Goal: Obtain resource: Download file/media

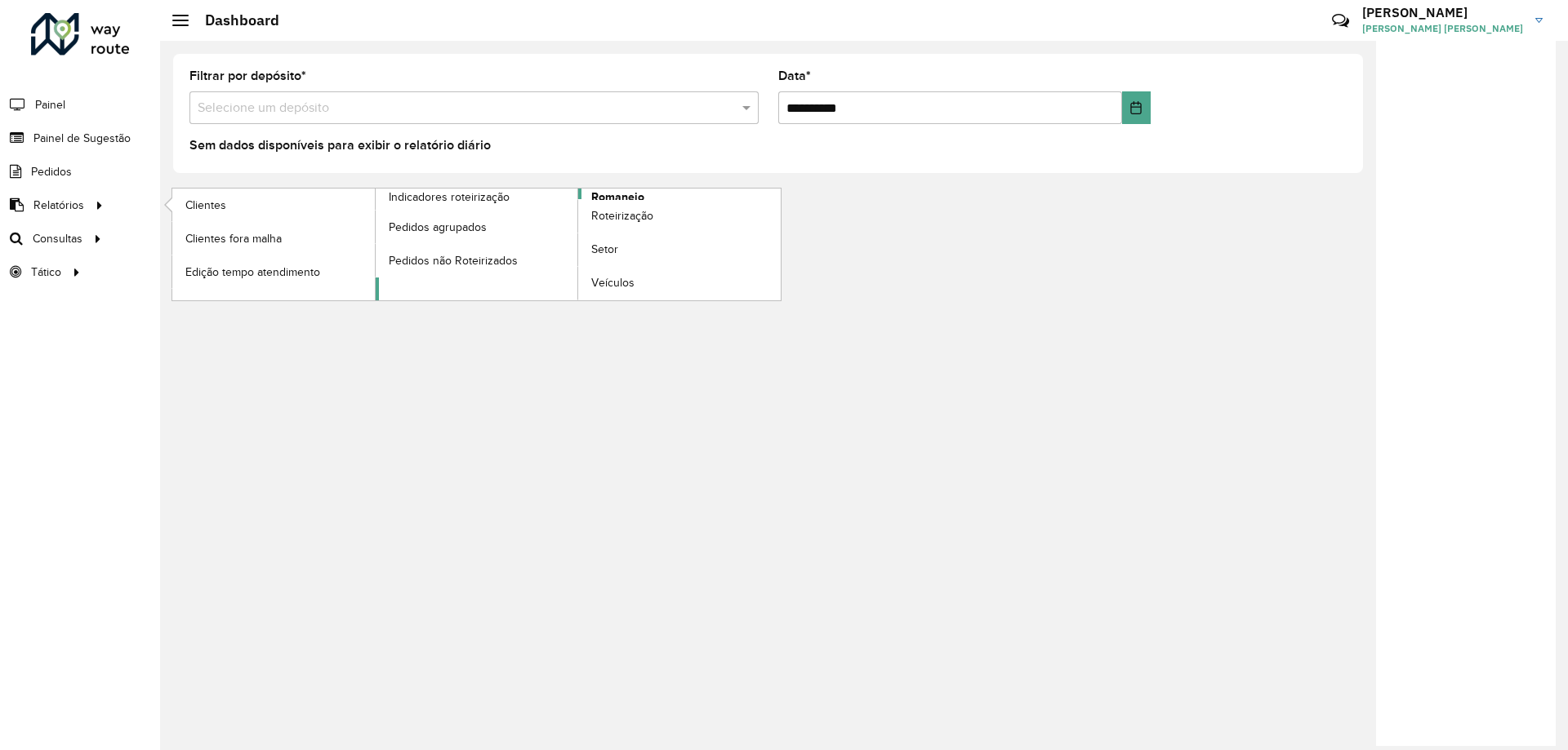
click at [608, 197] on span "Romaneio" at bounding box center [617, 197] width 53 height 17
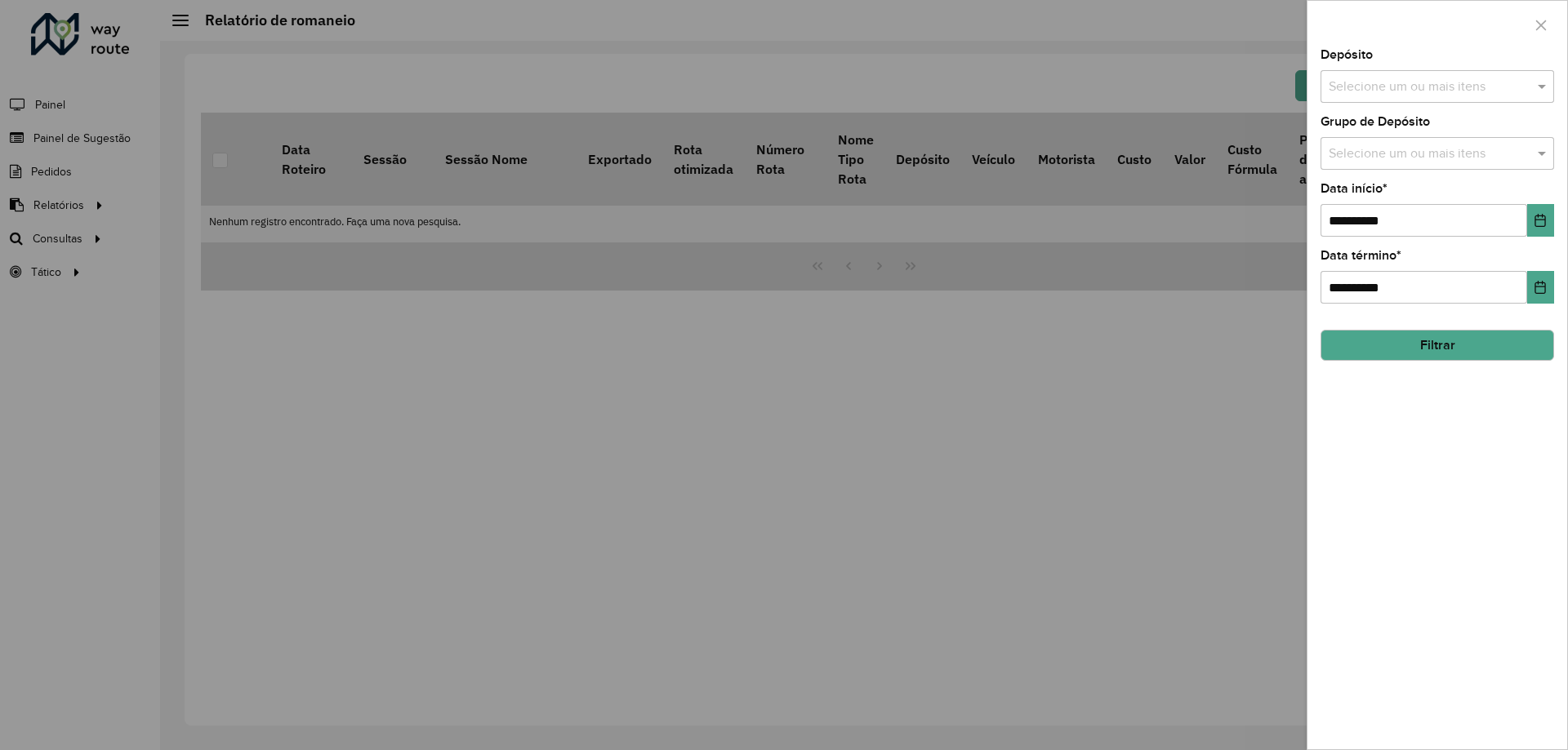
click at [1488, 82] on input "text" at bounding box center [1429, 86] width 209 height 19
click at [1442, 194] on div "CDD [PERSON_NAME]" at bounding box center [1437, 195] width 232 height 28
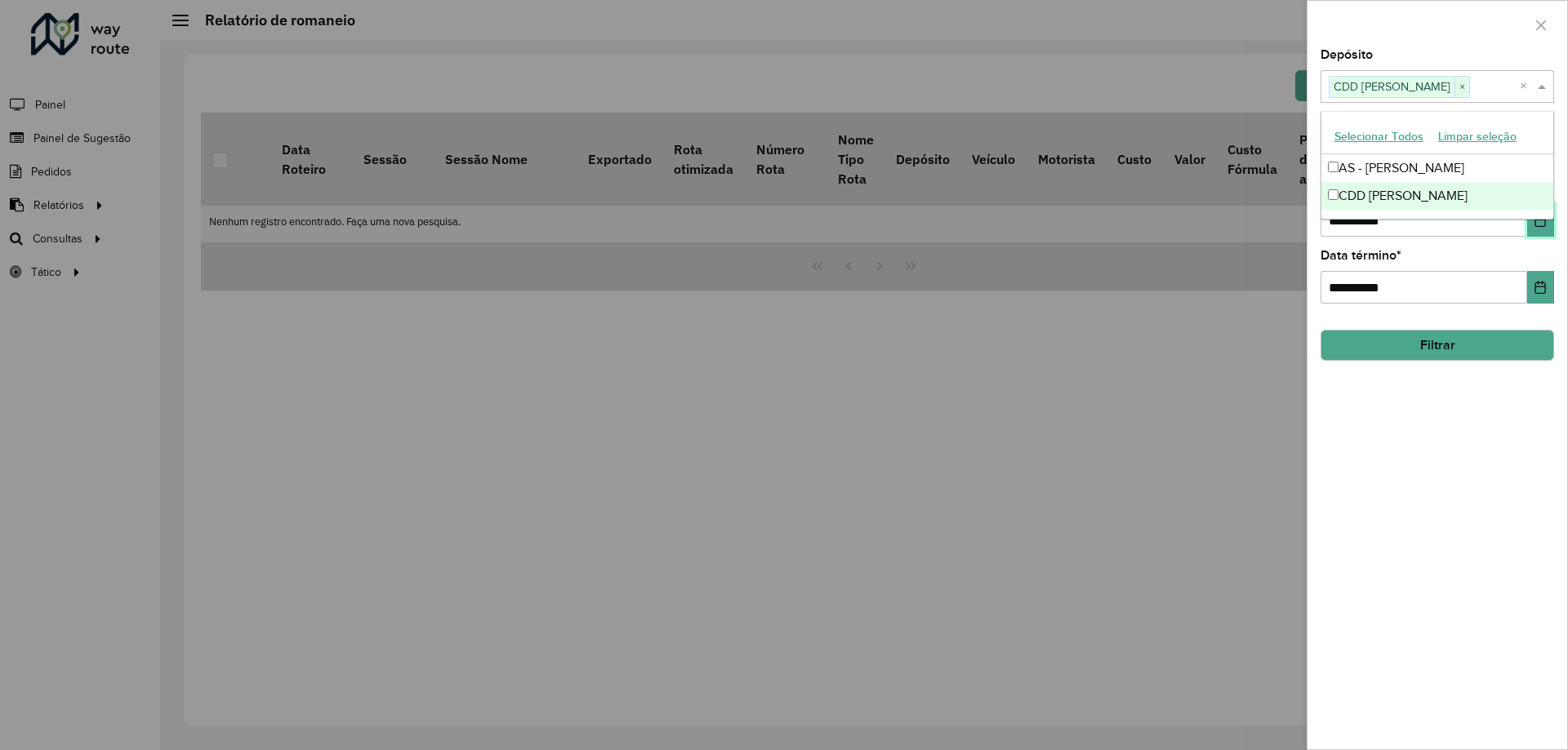
click at [1536, 229] on button "Choose Date" at bounding box center [1540, 220] width 27 height 33
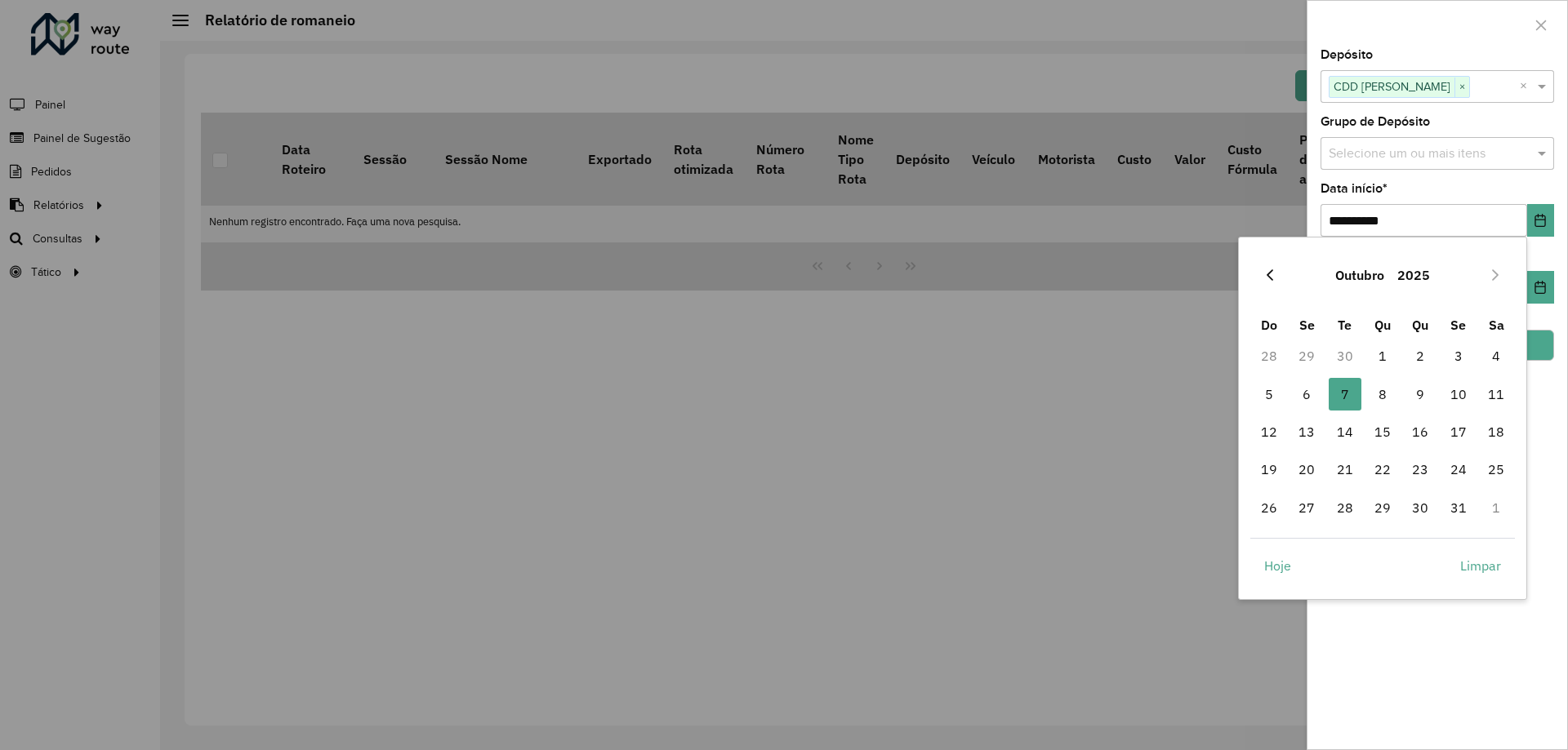
click at [1271, 271] on icon "Previous Month" at bounding box center [1270, 275] width 7 height 12
click at [1304, 353] on span "1" at bounding box center [1306, 356] width 33 height 33
type input "**********"
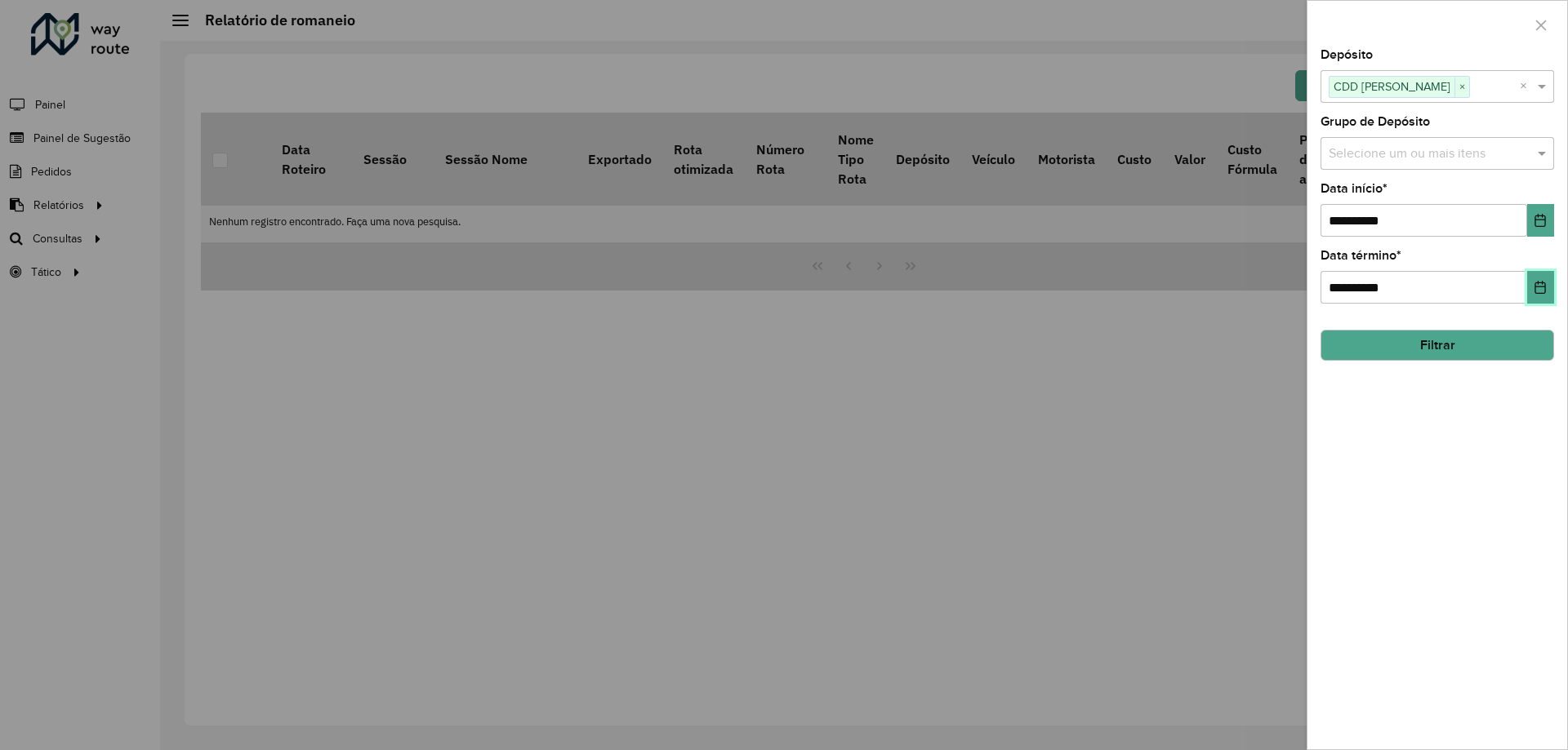
click at [1532, 295] on button "Choose Date" at bounding box center [1540, 287] width 27 height 33
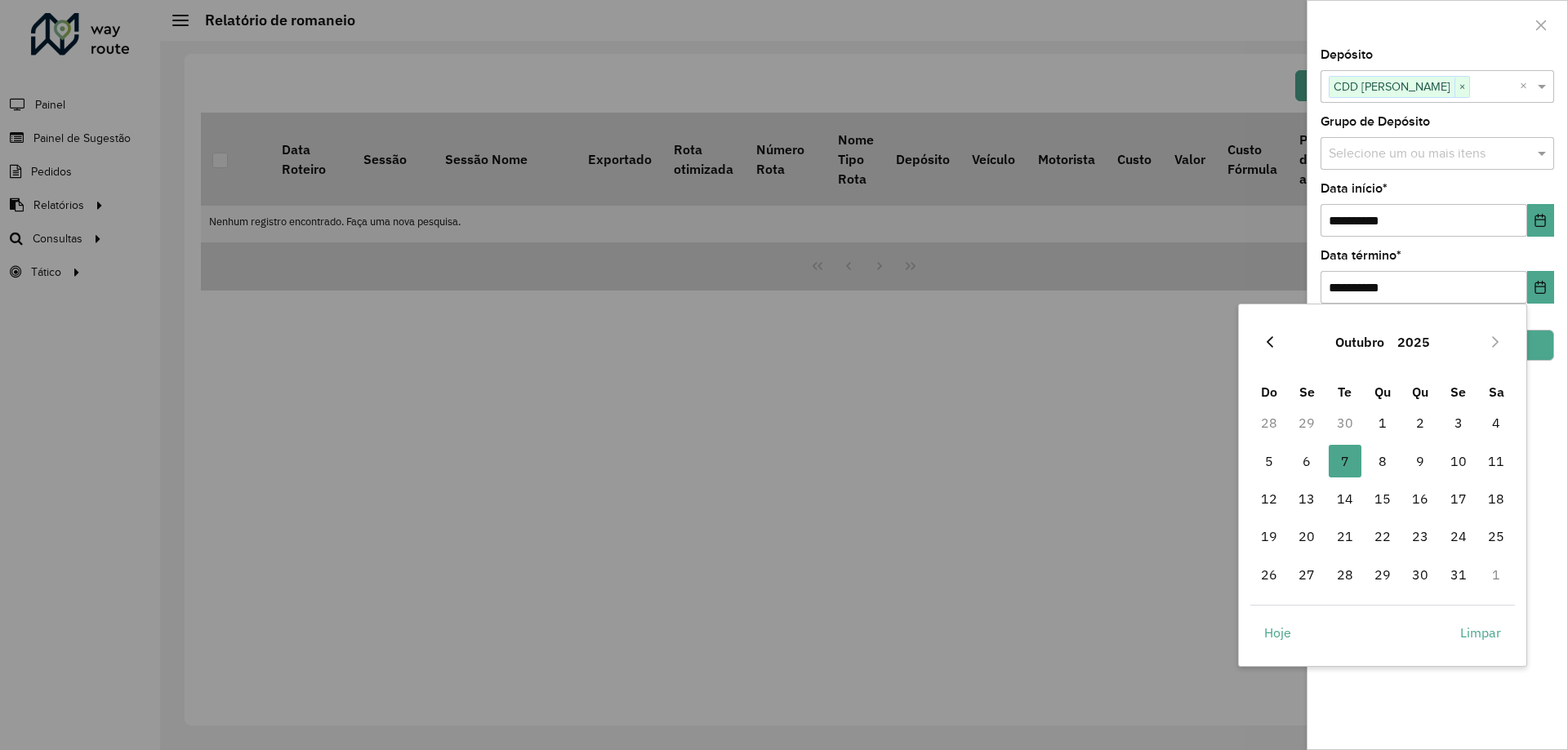
click at [1277, 344] on button "Previous Month" at bounding box center [1269, 341] width 26 height 26
click at [1346, 573] on span "30" at bounding box center [1345, 574] width 33 height 33
type input "**********"
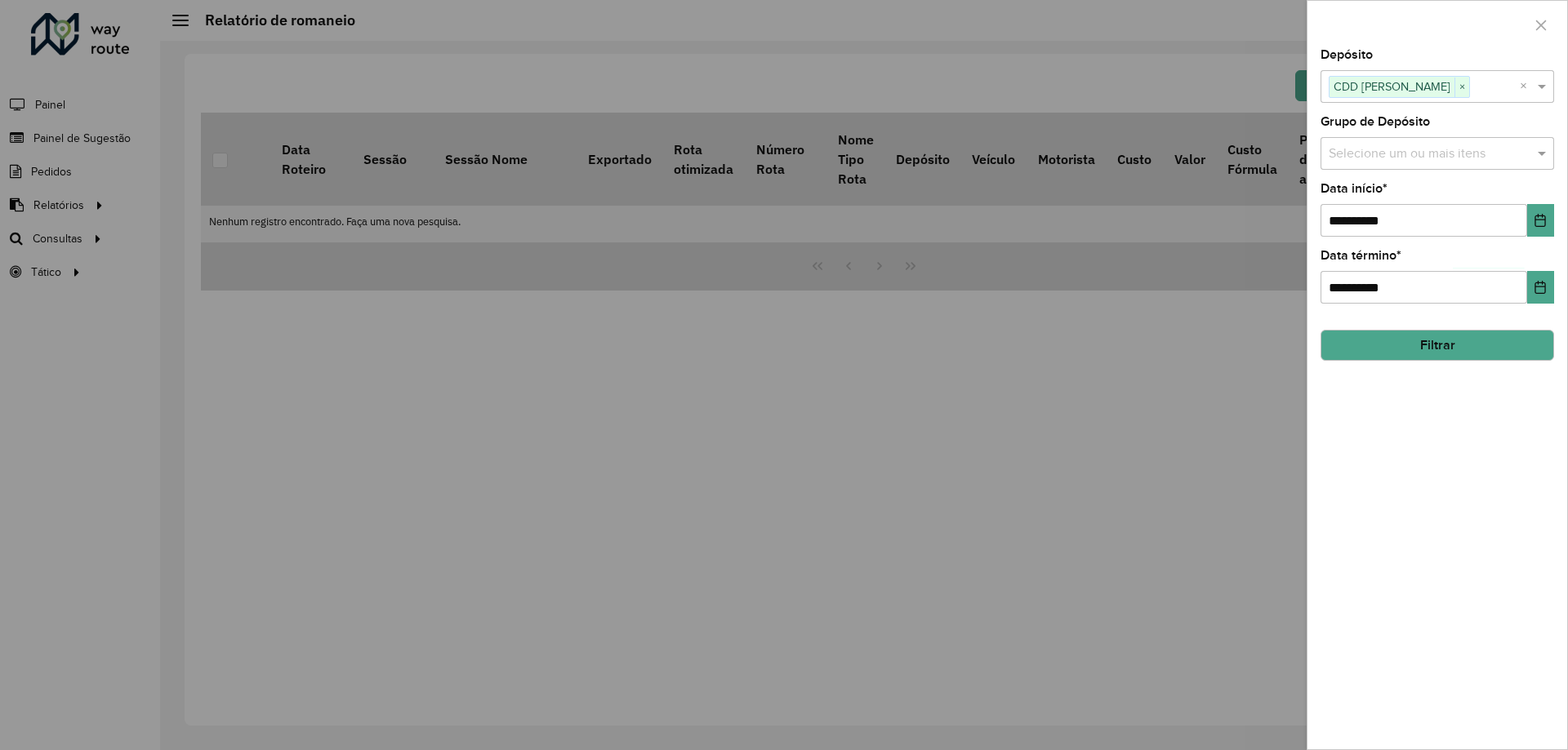
click at [1478, 352] on button "Filtrar" at bounding box center [1437, 345] width 233 height 31
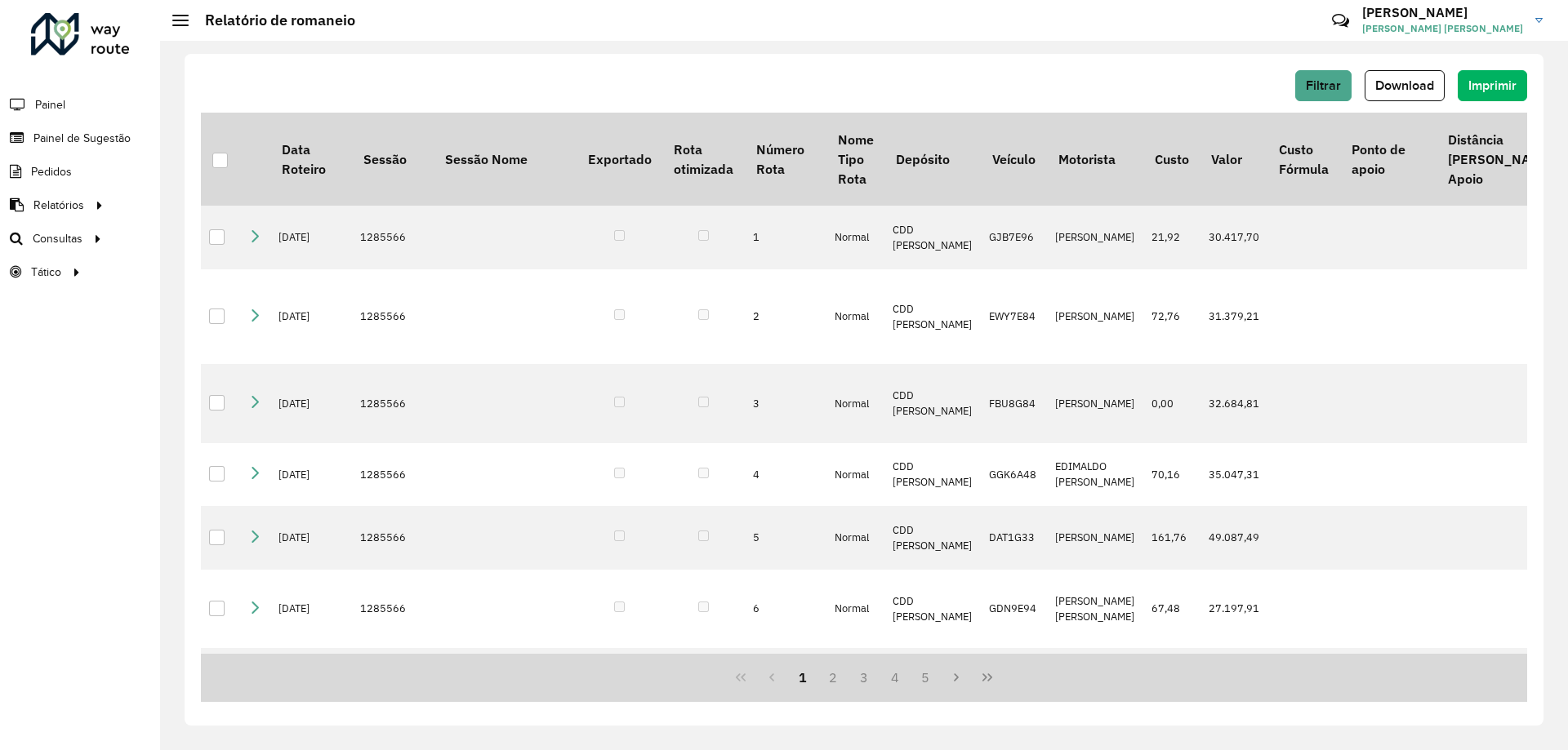
click at [998, 72] on div "Filtrar Download Imprimir" at bounding box center [864, 86] width 1326 height 31
click at [1407, 81] on span "Download" at bounding box center [1404, 85] width 59 height 14
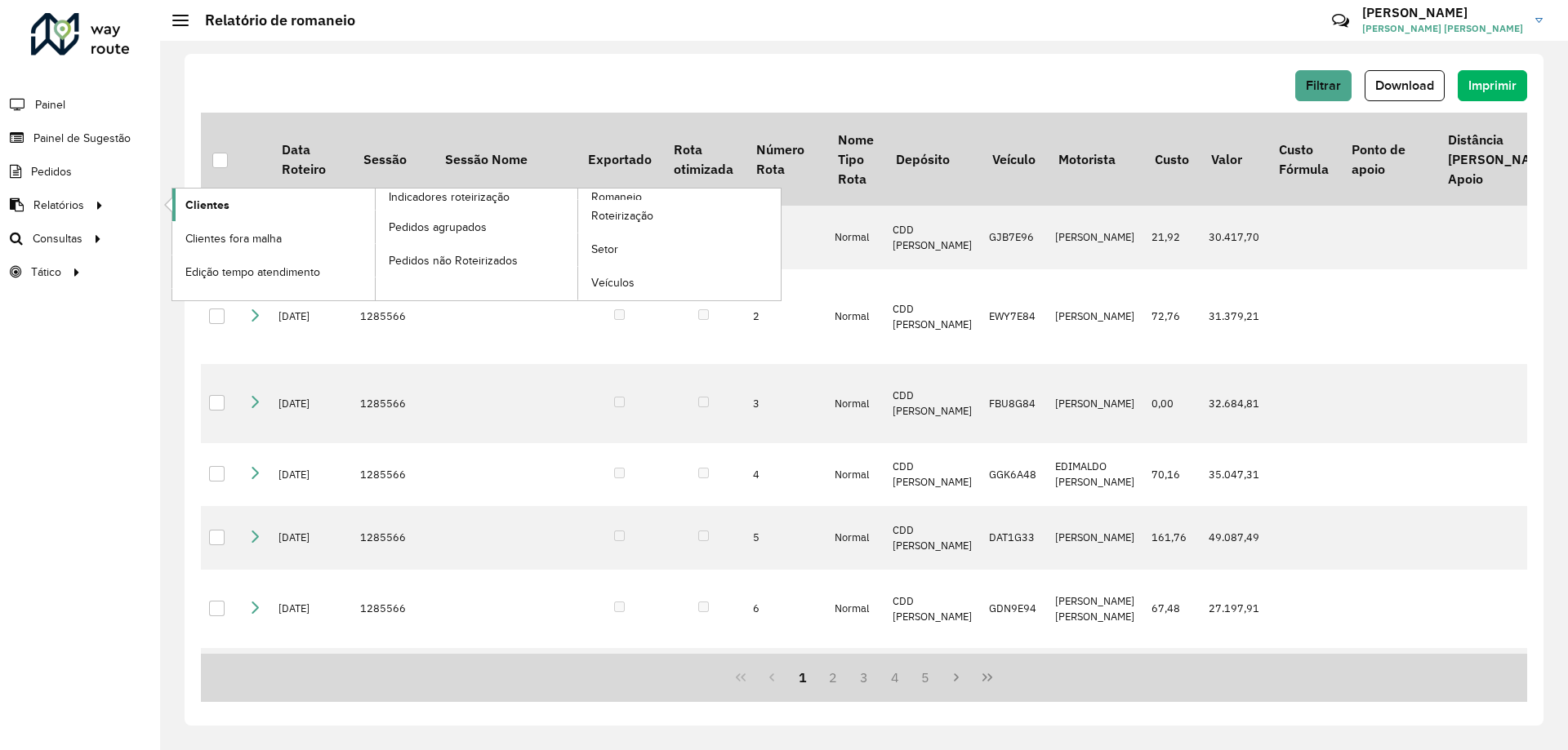
click at [238, 210] on link "Clientes" at bounding box center [273, 205] width 202 height 33
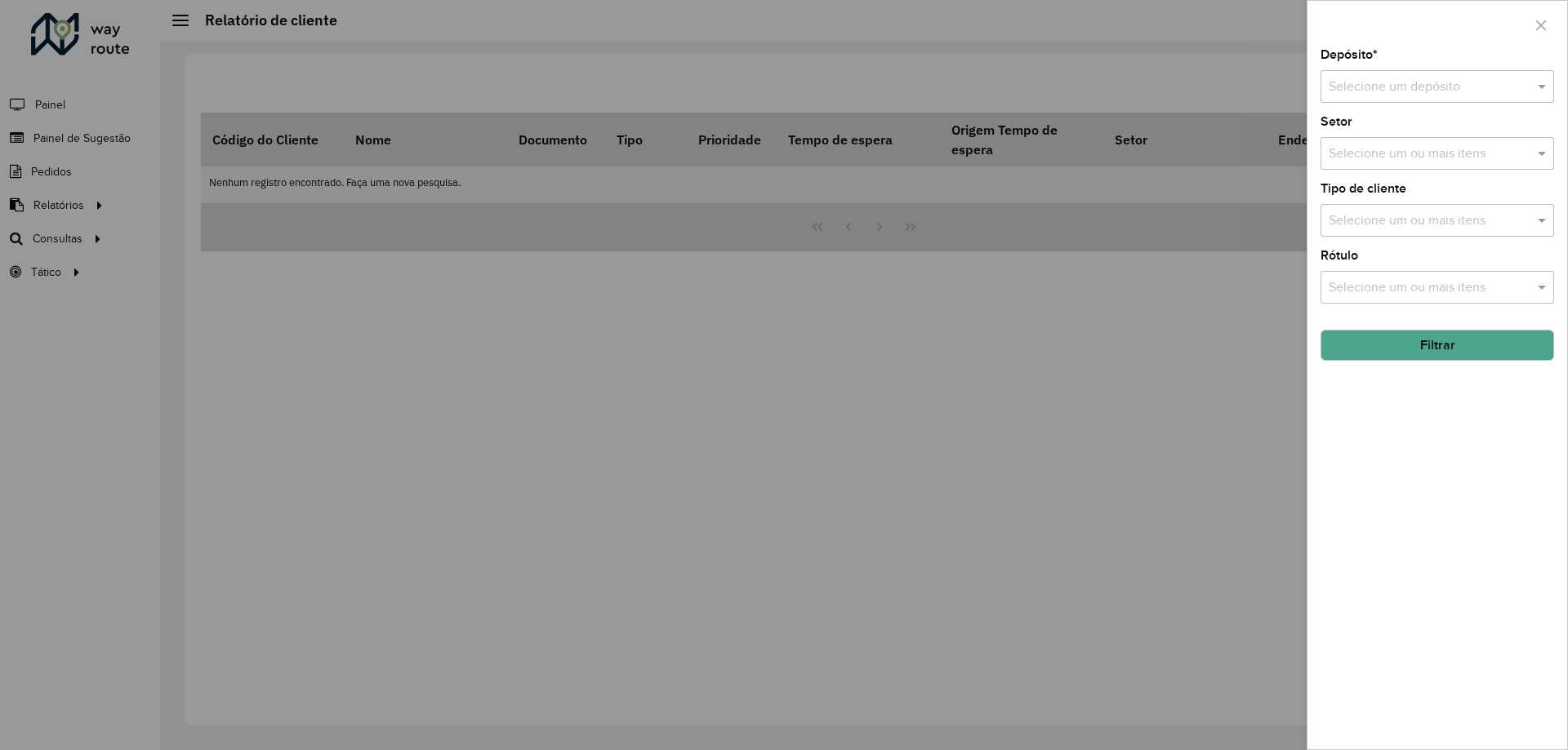
click at [1367, 77] on input "text" at bounding box center [1421, 86] width 185 height 19
click at [1360, 154] on span "CDD [PERSON_NAME]" at bounding box center [1393, 161] width 129 height 14
click at [1379, 338] on button "Filtrar" at bounding box center [1437, 345] width 233 height 31
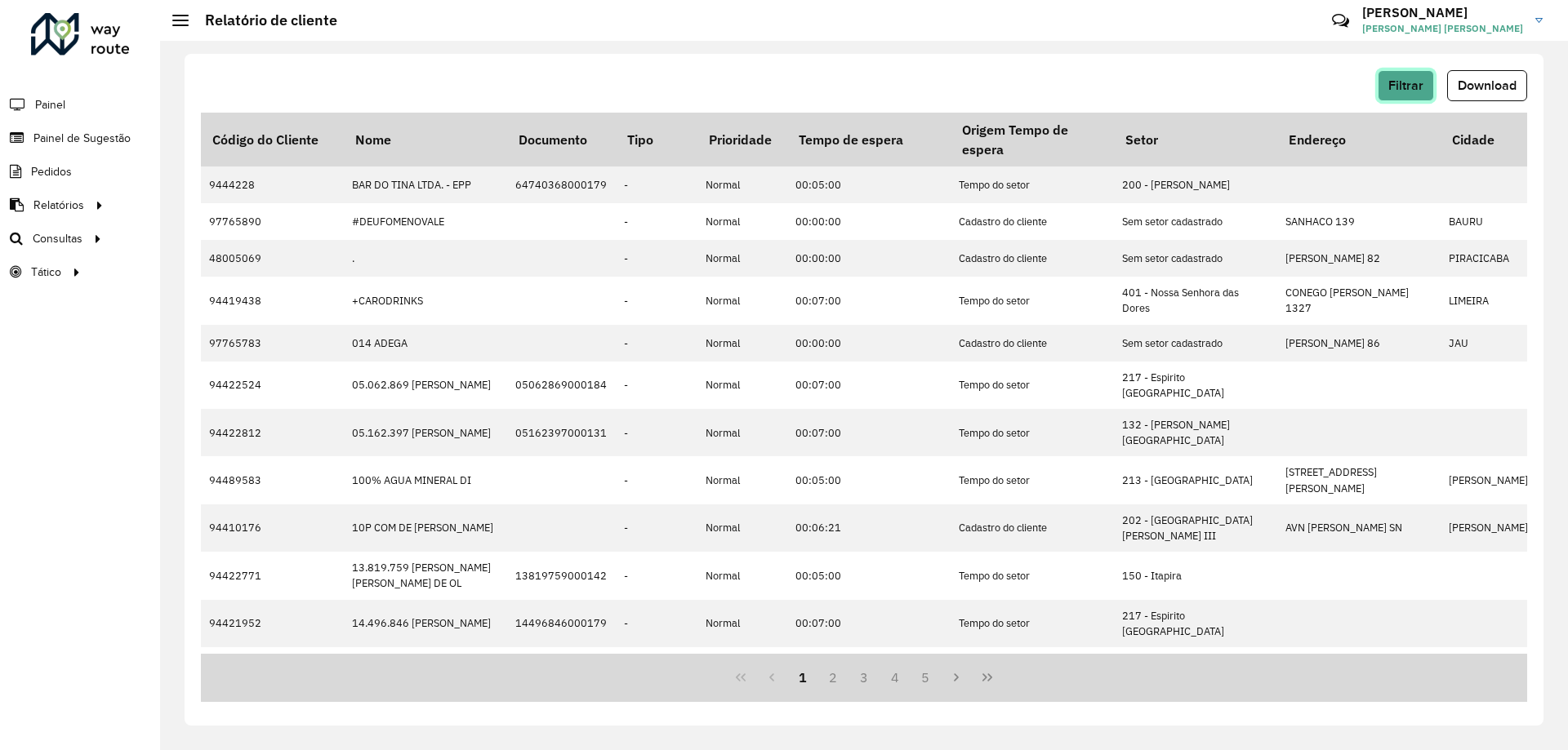
click at [1403, 89] on span "Filtrar" at bounding box center [1406, 85] width 35 height 14
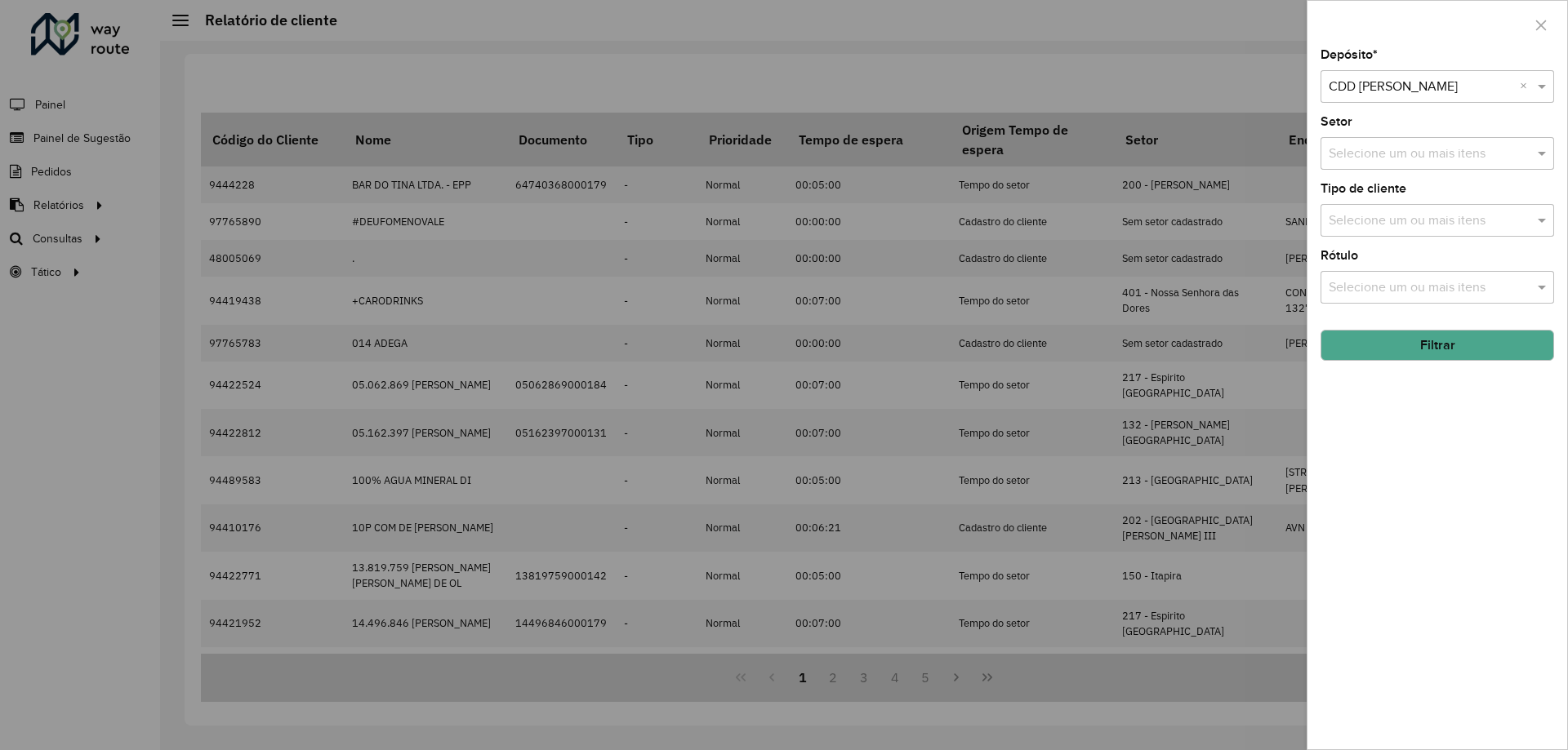
click at [1363, 218] on input "text" at bounding box center [1429, 221] width 209 height 19
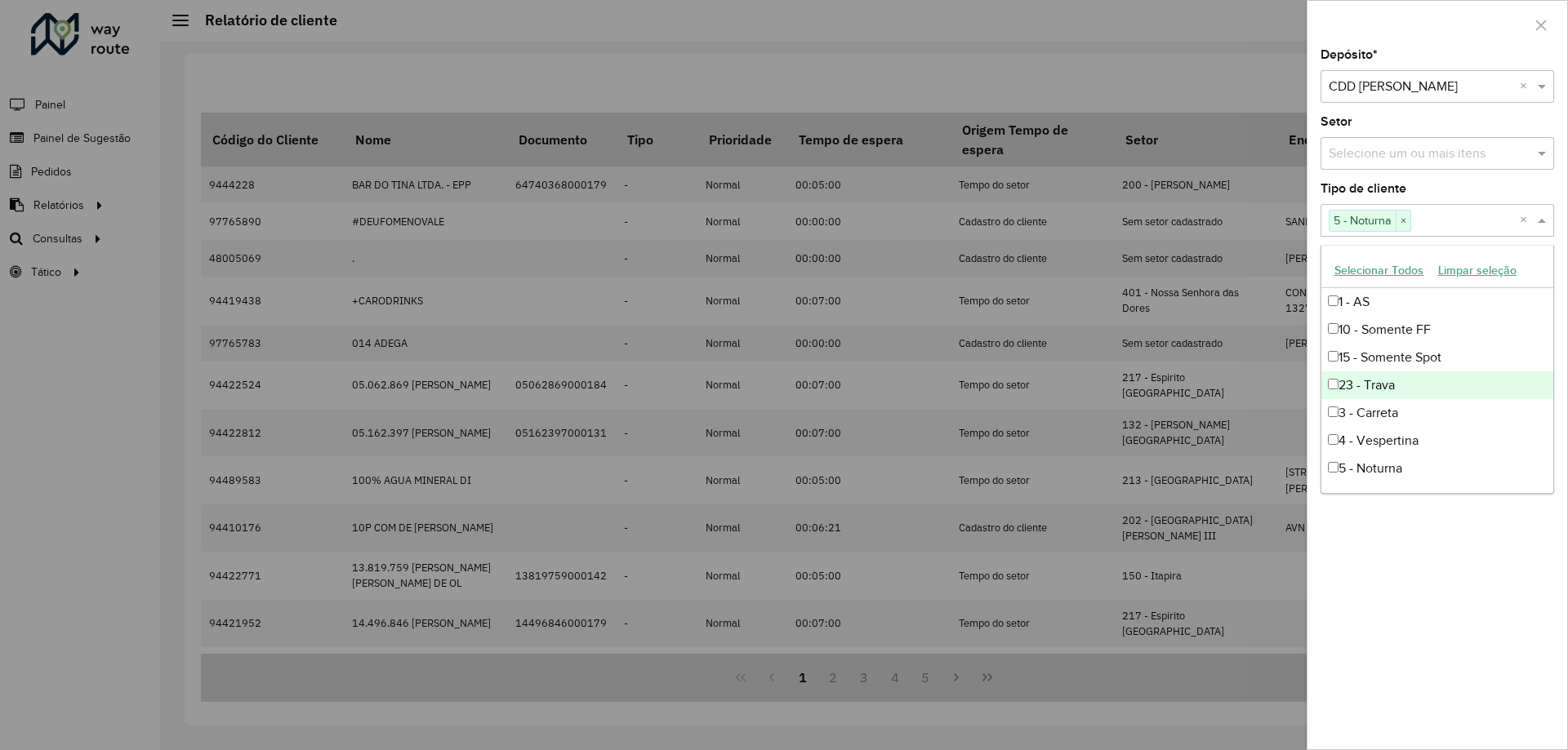
click at [1394, 619] on div "Depósito * Selecione um depósito × CDD Mogi Mirim × Setor Selecione um ou mais …" at bounding box center [1436, 398] width 259 height 701
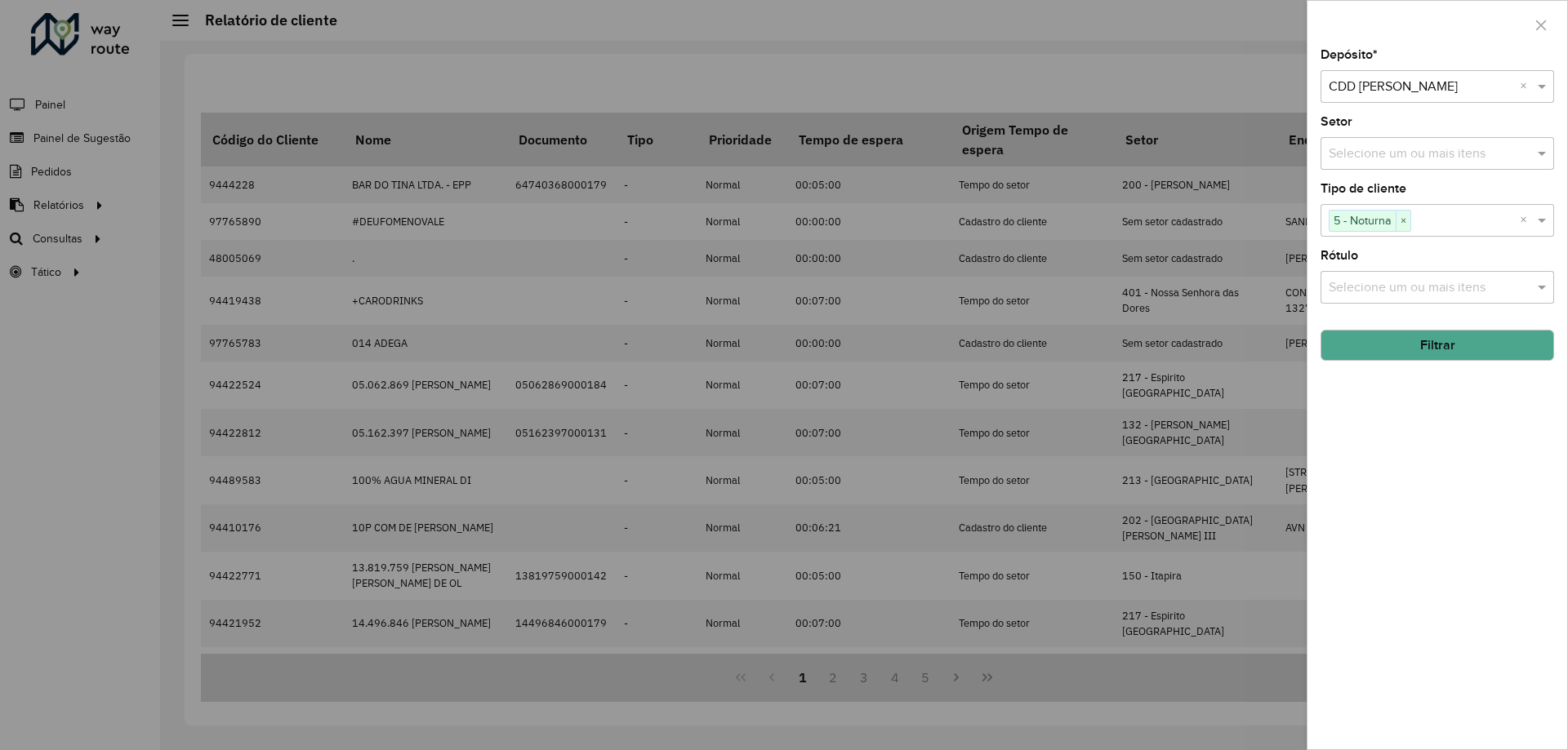
click at [1420, 346] on button "Filtrar" at bounding box center [1437, 345] width 233 height 31
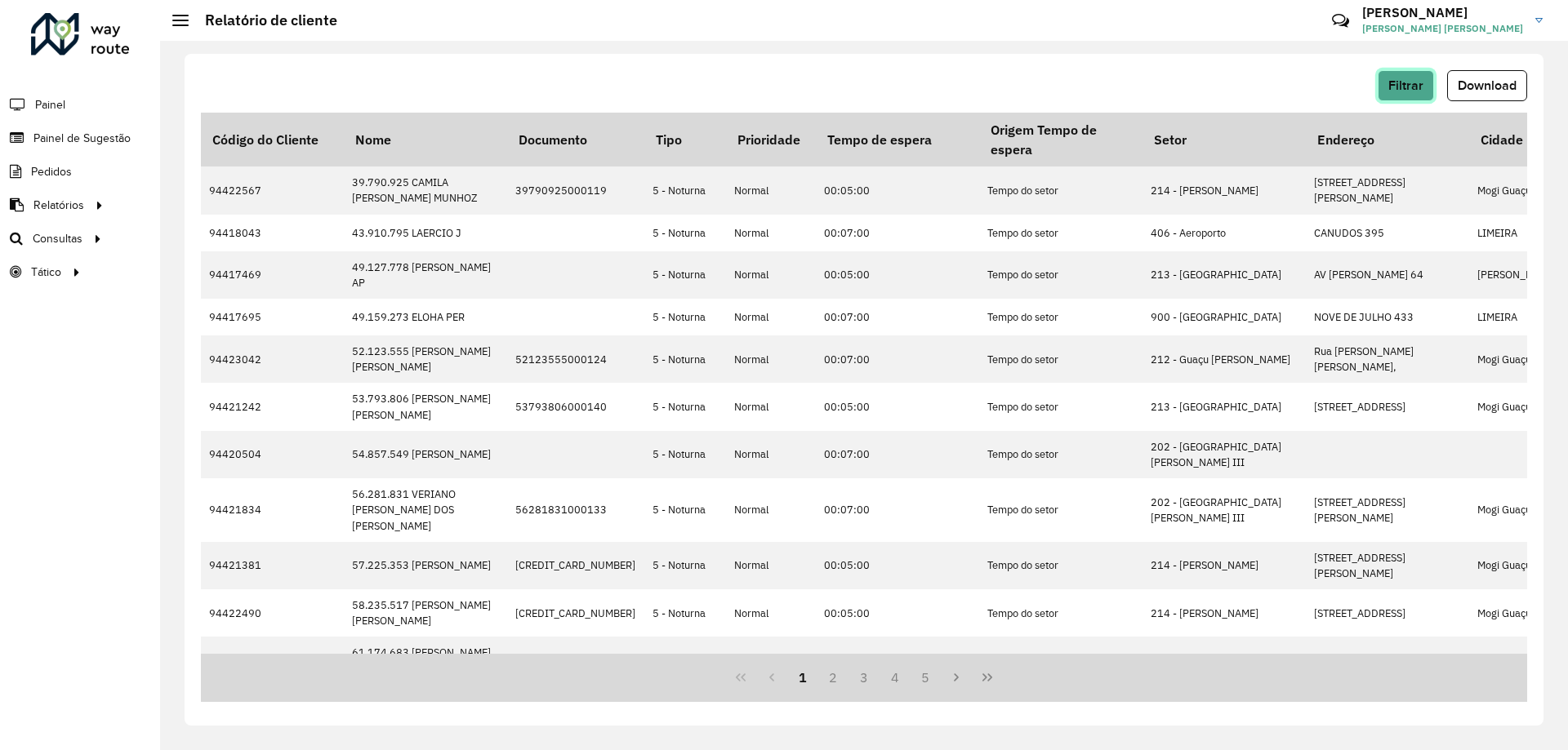
click at [1418, 87] on span "Filtrar" at bounding box center [1406, 85] width 35 height 14
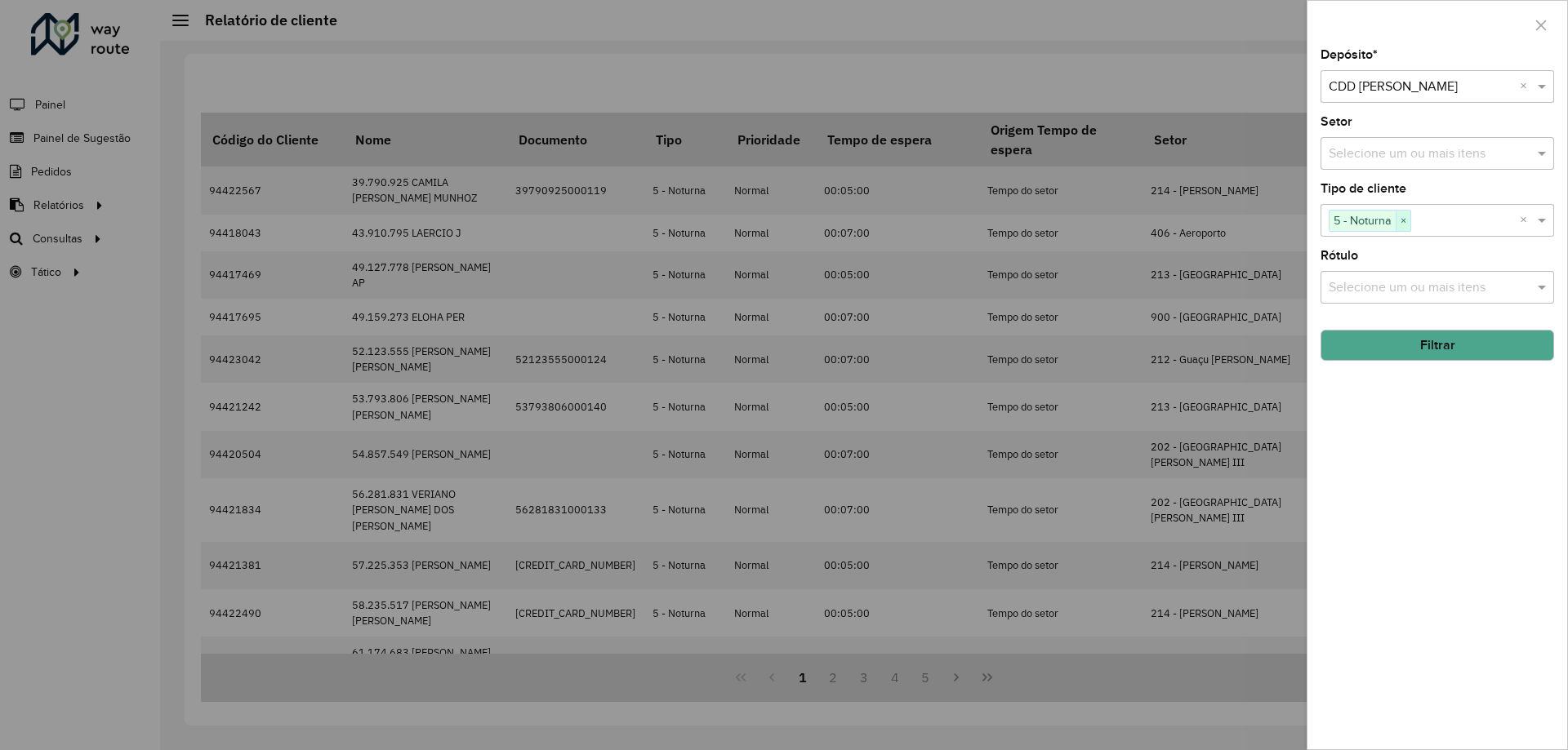
click at [1405, 221] on span "×" at bounding box center [1403, 221] width 15 height 19
click at [1399, 345] on button "Filtrar" at bounding box center [1437, 345] width 233 height 31
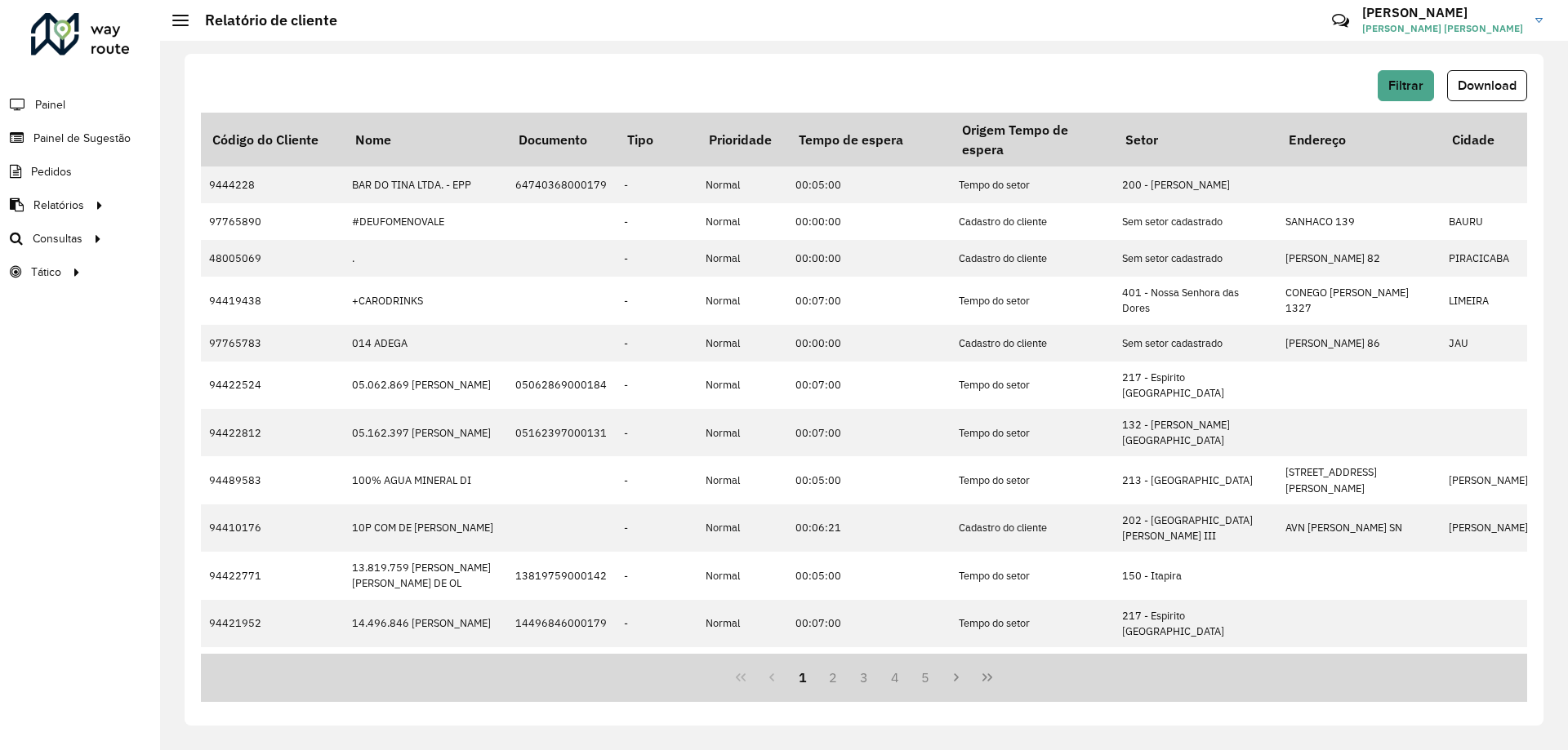
click at [1487, 86] on span "Download" at bounding box center [1487, 85] width 59 height 14
